Goal: Information Seeking & Learning: Learn about a topic

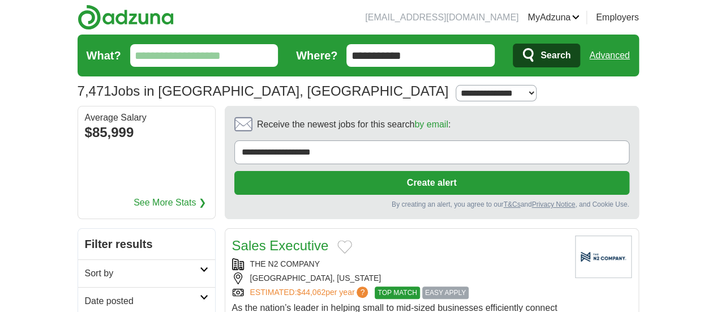
click at [130, 57] on input "What?" at bounding box center [204, 55] width 148 height 23
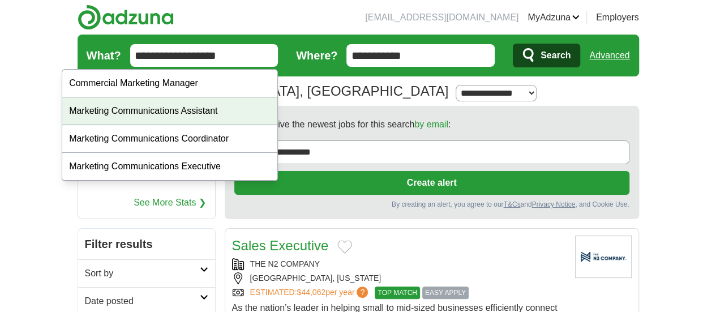
click at [186, 107] on div "Marketing Communications Assistant" at bounding box center [169, 111] width 215 height 28
type input "**********"
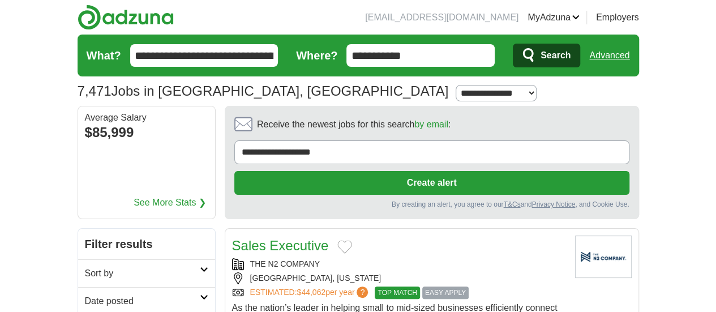
click at [570, 58] on span "Search" at bounding box center [555, 55] width 30 height 23
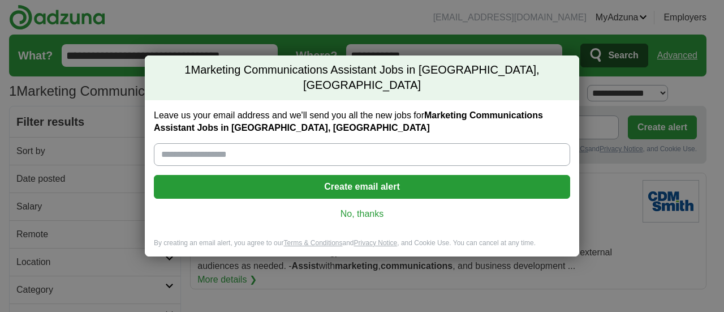
click at [355, 208] on link "No, thanks" at bounding box center [362, 214] width 398 height 12
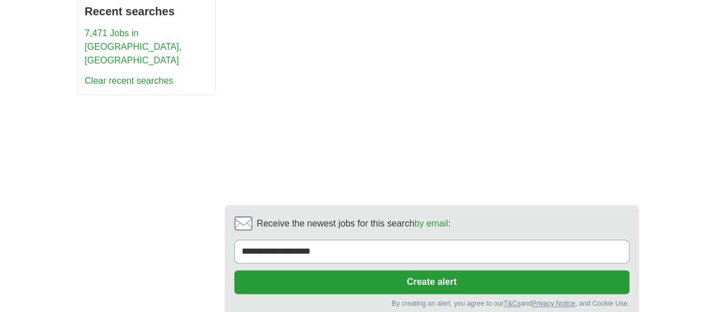
scroll to position [283, 0]
